Goal: Task Accomplishment & Management: Manage account settings

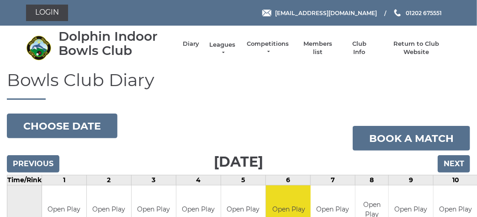
click at [219, 43] on link "Leagues" at bounding box center [222, 49] width 29 height 16
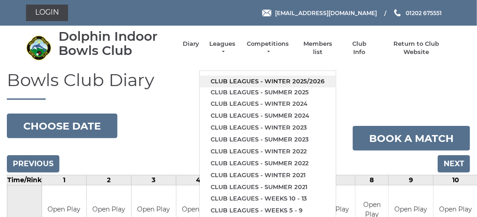
click at [232, 79] on link "Club leagues - Winter 2025/2026" at bounding box center [268, 81] width 136 height 12
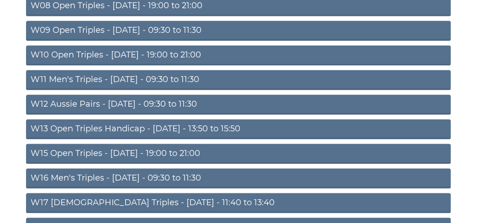
scroll to position [382, 0]
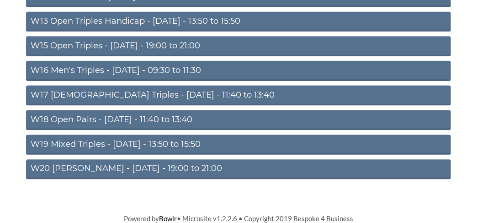
click at [139, 175] on link "W20 Aussie Pairs - Friday - 19:00 to 21:00" at bounding box center [238, 170] width 425 height 20
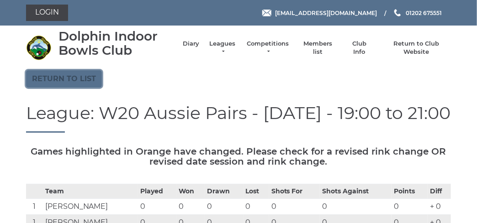
click at [96, 79] on link "Return to list" at bounding box center [64, 78] width 76 height 17
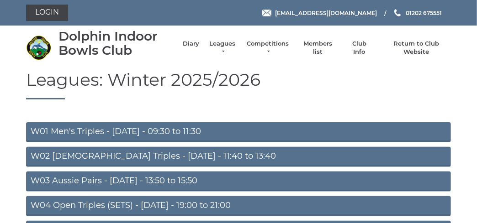
scroll to position [91, 0]
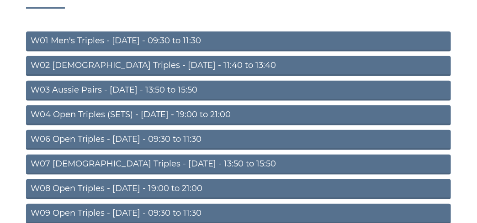
click at [113, 111] on link "W04 Open Triples (SETS) - Monday - 19:00 to 21:00" at bounding box center [238, 116] width 425 height 20
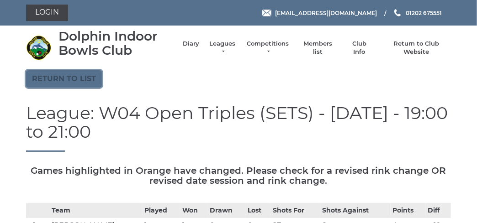
click at [54, 76] on link "Return to list" at bounding box center [64, 78] width 76 height 17
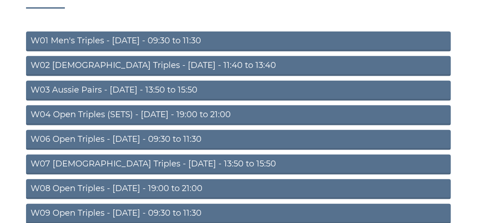
scroll to position [182, 0]
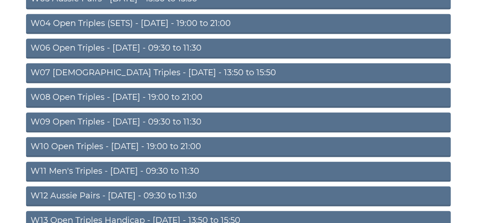
click at [122, 148] on link "W10 Open Triples - [DATE] - 19:00 to 21:00" at bounding box center [238, 147] width 425 height 20
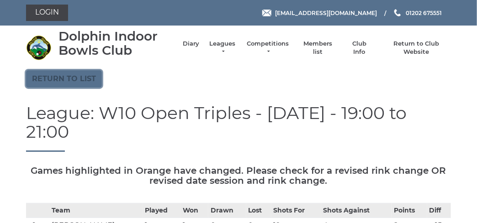
click at [59, 84] on link "Return to list" at bounding box center [64, 78] width 76 height 17
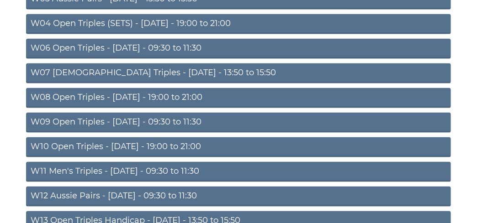
scroll to position [274, 0]
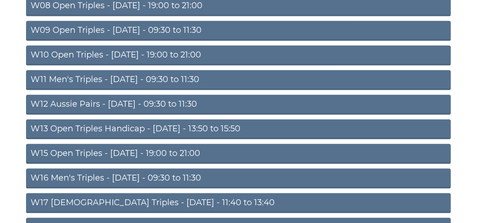
click at [122, 159] on link "W15 Open Triples - [DATE] - 19:00 to 21:00" at bounding box center [238, 154] width 425 height 20
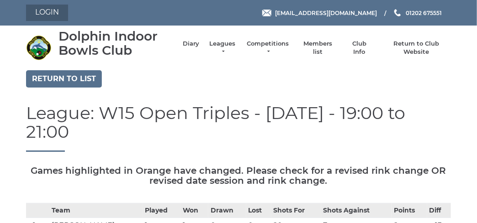
click at [43, 9] on link "Login" at bounding box center [47, 13] width 42 height 16
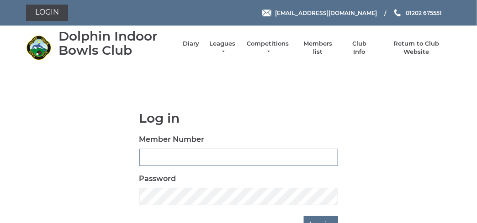
click at [169, 157] on input "Member Number" at bounding box center [238, 157] width 199 height 17
type input "3731"
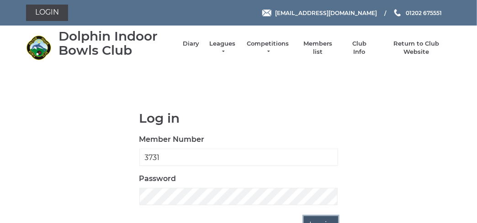
click at [308, 217] on input "Log in" at bounding box center [321, 225] width 34 height 17
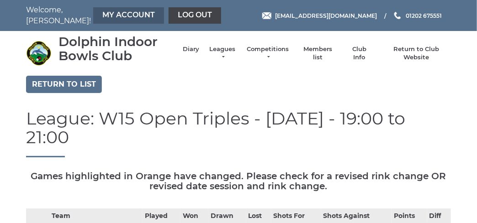
click at [97, 15] on link "My Account" at bounding box center [128, 15] width 71 height 16
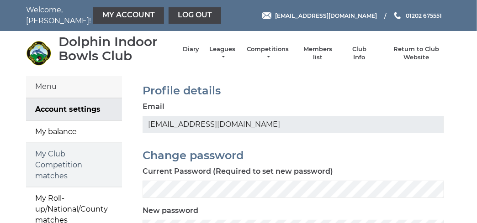
scroll to position [45, 0]
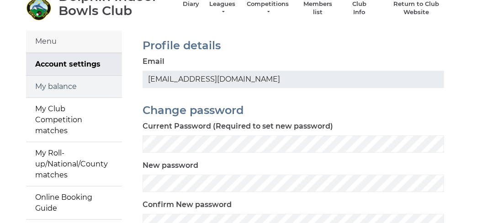
click at [63, 89] on link "My balance" at bounding box center [74, 87] width 96 height 22
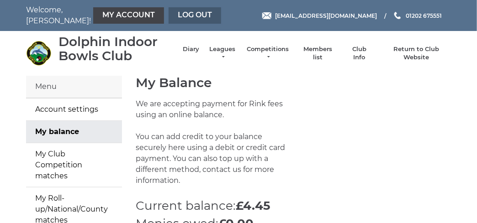
click at [169, 17] on link "Log out" at bounding box center [195, 15] width 53 height 16
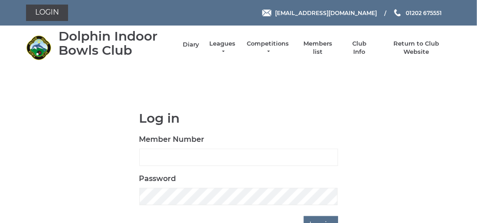
click at [196, 44] on link "Diary" at bounding box center [191, 45] width 16 height 8
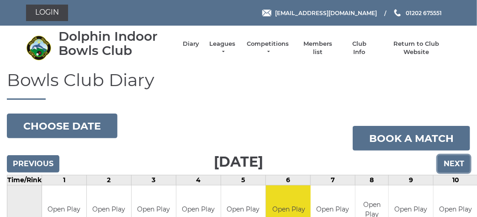
click at [457, 164] on input "Next" at bounding box center [454, 163] width 32 height 17
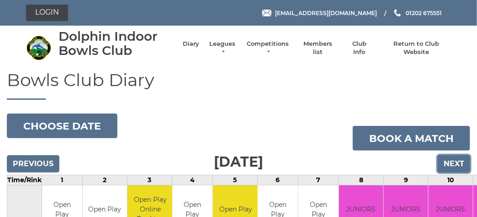
click at [444, 161] on input "Next" at bounding box center [454, 163] width 32 height 17
